Goal: Information Seeking & Learning: Find contact information

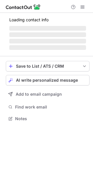
scroll to position [113, 93]
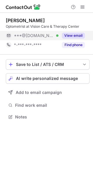
click at [76, 32] on div "View email" at bounding box center [72, 35] width 27 height 9
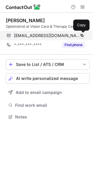
click at [84, 35] on button at bounding box center [82, 36] width 6 height 6
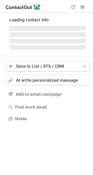
scroll to position [122, 93]
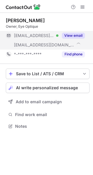
click at [73, 37] on button "View email" at bounding box center [73, 36] width 23 height 6
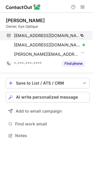
scroll to position [131, 93]
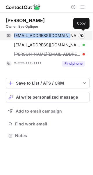
drag, startPoint x: 12, startPoint y: 31, endPoint x: 64, endPoint y: 37, distance: 51.9
click at [64, 37] on div "[PERSON_NAME] Owner, Eye Optique [EMAIL_ADDRESS][DOMAIN_NAME] Verified Copy [EM…" at bounding box center [48, 42] width 84 height 51
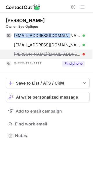
copy div "[EMAIL_ADDRESS][DOMAIN_NAME]"
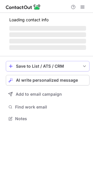
scroll to position [113, 93]
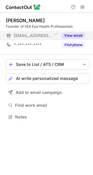
click at [78, 33] on button "View email" at bounding box center [73, 36] width 23 height 6
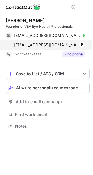
scroll to position [122, 93]
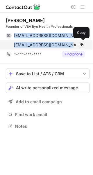
drag, startPoint x: 13, startPoint y: 33, endPoint x: 65, endPoint y: 47, distance: 54.3
click at [65, 47] on div "awilliams@clearlyvea.com Verified Copy awilliams@clearlyvea.com Verified Copy" at bounding box center [45, 40] width 79 height 19
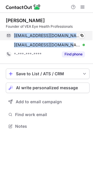
copy div "awilliams@clearlyvea.com Verified Copy awilliams@clearlyvea.com"
